Goal: Submit feedback/report problem: Leave review/rating

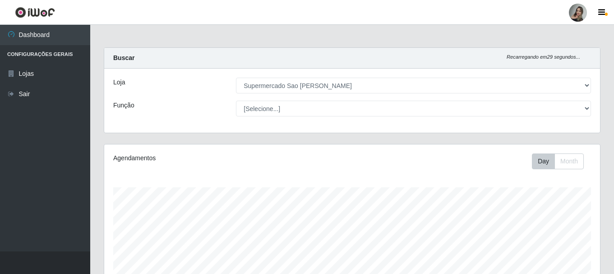
select select "383"
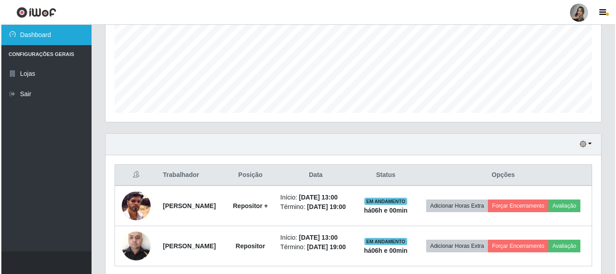
scroll to position [258, 0]
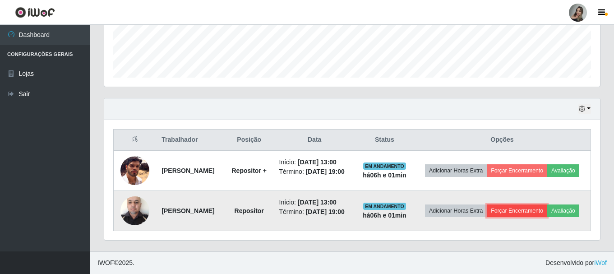
click at [536, 204] on button "Forçar Encerramento" at bounding box center [517, 210] width 60 height 13
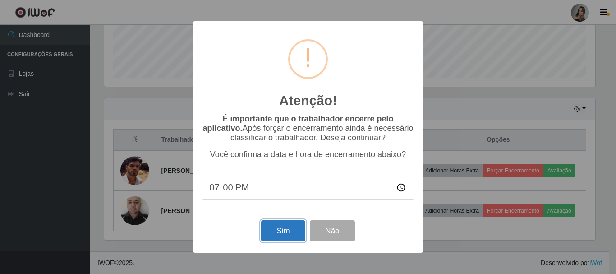
click at [284, 234] on button "Sim" at bounding box center [283, 230] width 44 height 21
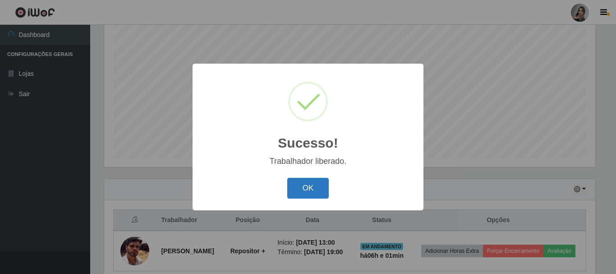
click at [313, 195] on button "OK" at bounding box center [308, 188] width 42 height 21
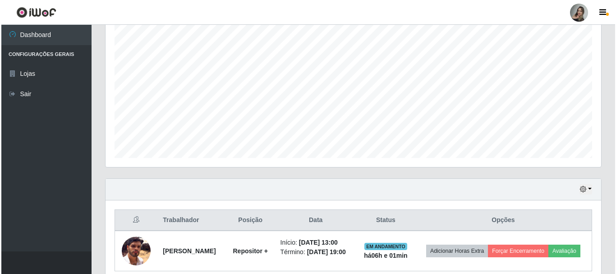
scroll to position [212, 0]
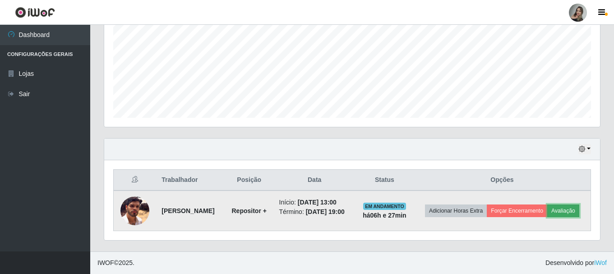
click at [547, 213] on button "Avaliação" at bounding box center [563, 210] width 32 height 13
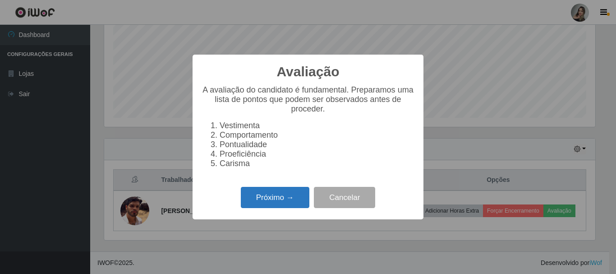
click at [286, 208] on button "Próximo →" at bounding box center [275, 197] width 69 height 21
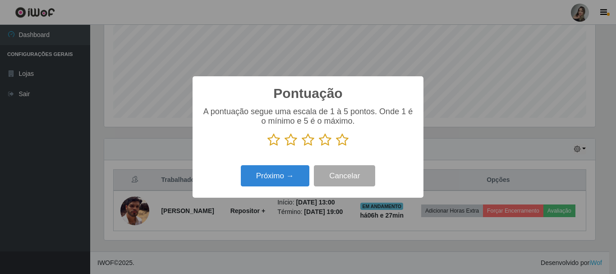
scroll to position [450920, 450616]
click at [344, 143] on icon at bounding box center [342, 140] width 13 height 14
click at [336, 147] on input "radio" at bounding box center [336, 147] width 0 height 0
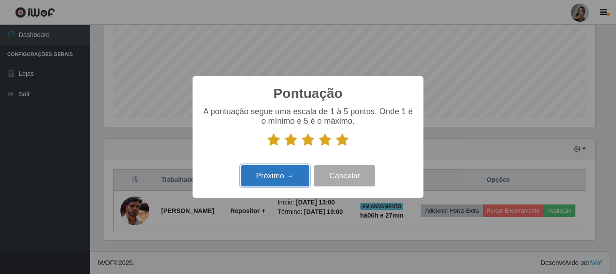
click at [282, 185] on button "Próximo →" at bounding box center [275, 175] width 69 height 21
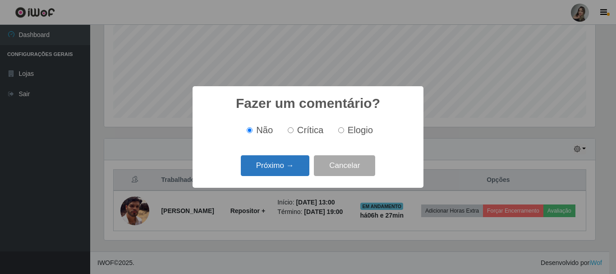
click at [280, 167] on button "Próximo →" at bounding box center [275, 165] width 69 height 21
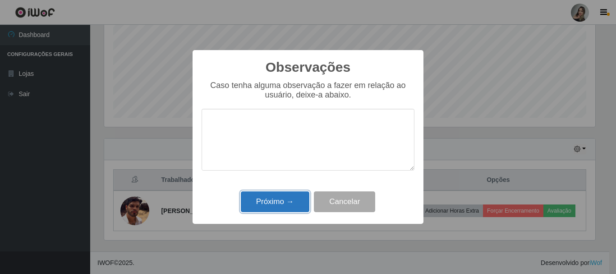
click at [277, 203] on button "Próximo →" at bounding box center [275, 201] width 69 height 21
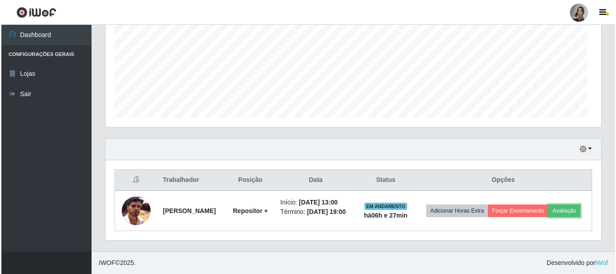
scroll to position [187, 496]
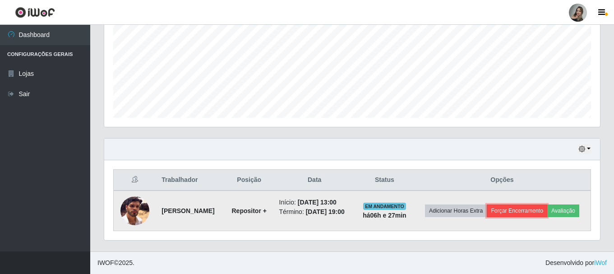
click at [531, 204] on button "Forçar Encerramento" at bounding box center [517, 210] width 60 height 13
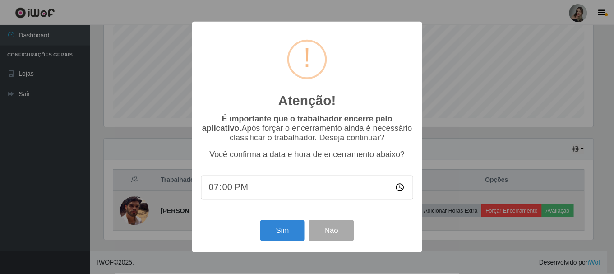
scroll to position [187, 491]
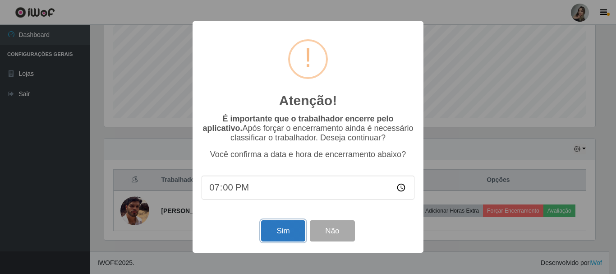
click at [282, 238] on button "Sim" at bounding box center [283, 230] width 44 height 21
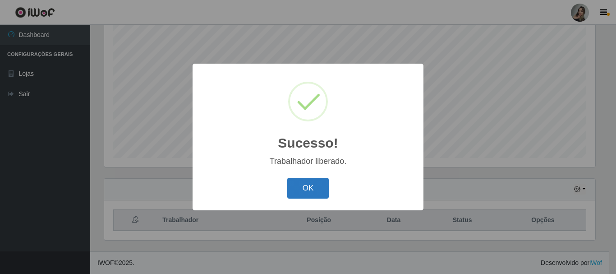
click at [311, 194] on button "OK" at bounding box center [308, 188] width 42 height 21
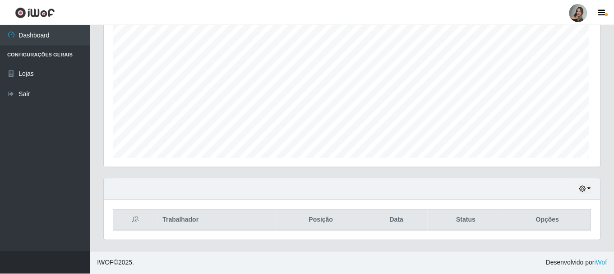
scroll to position [187, 496]
